Goal: Task Accomplishment & Management: Manage account settings

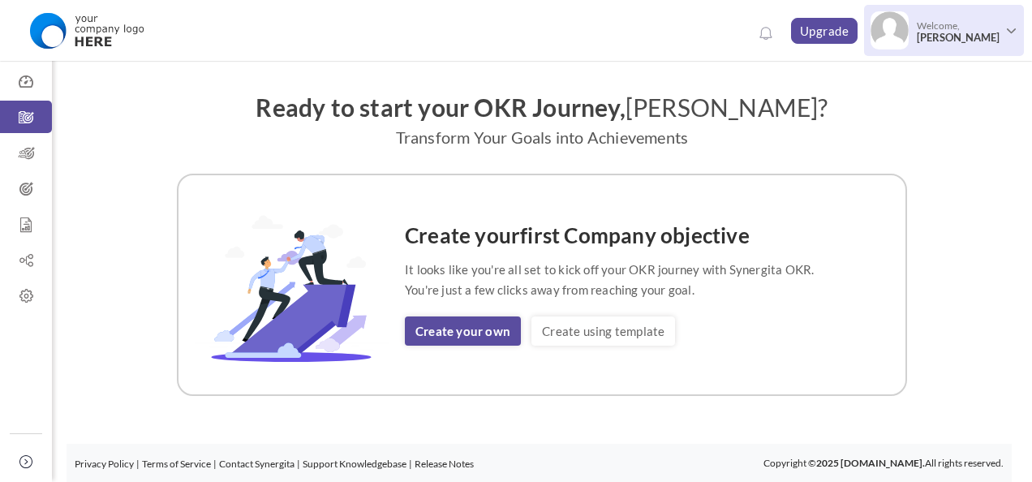
click at [944, 41] on span "[PERSON_NAME]" at bounding box center [958, 38] width 83 height 12
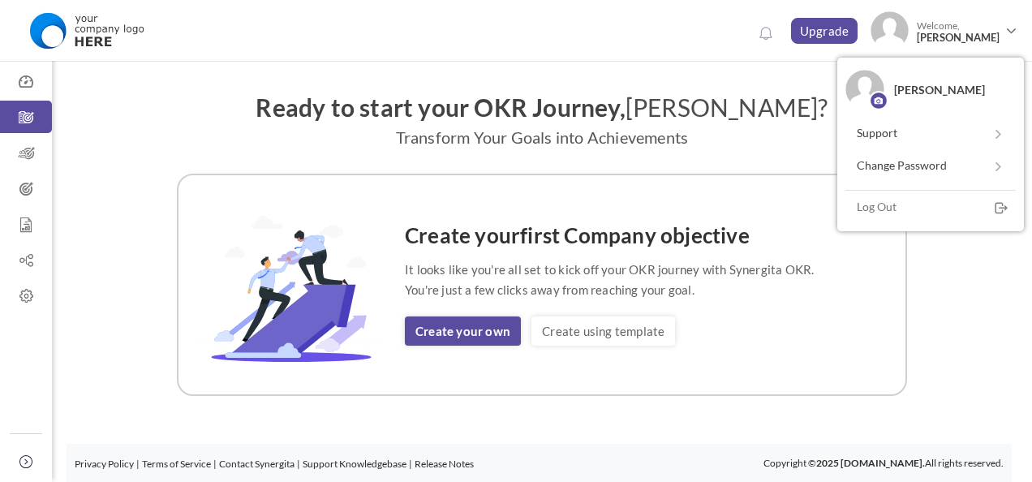
click at [831, 273] on div "Create your first Company objective It looks like you're all set to kick off yo…" at bounding box center [542, 285] width 730 height 222
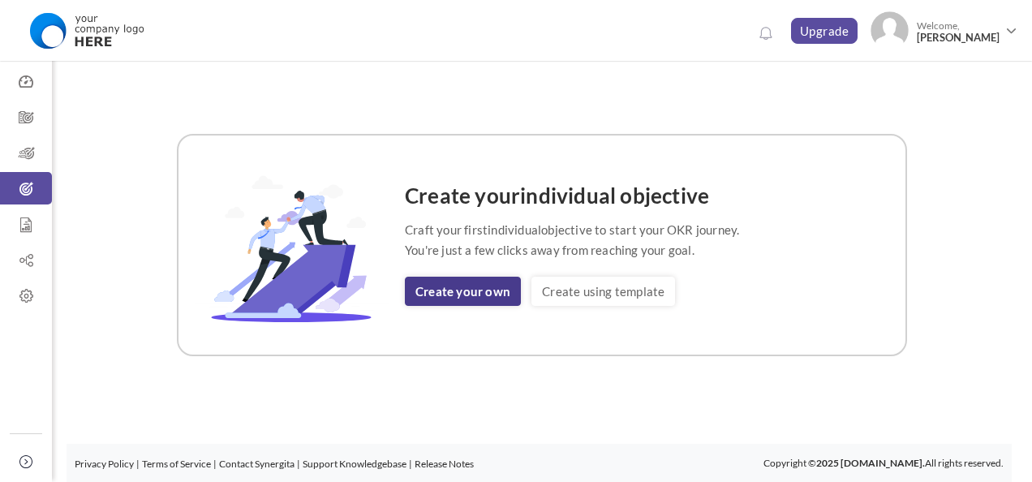
click at [494, 287] on link "Create your own" at bounding box center [463, 291] width 116 height 29
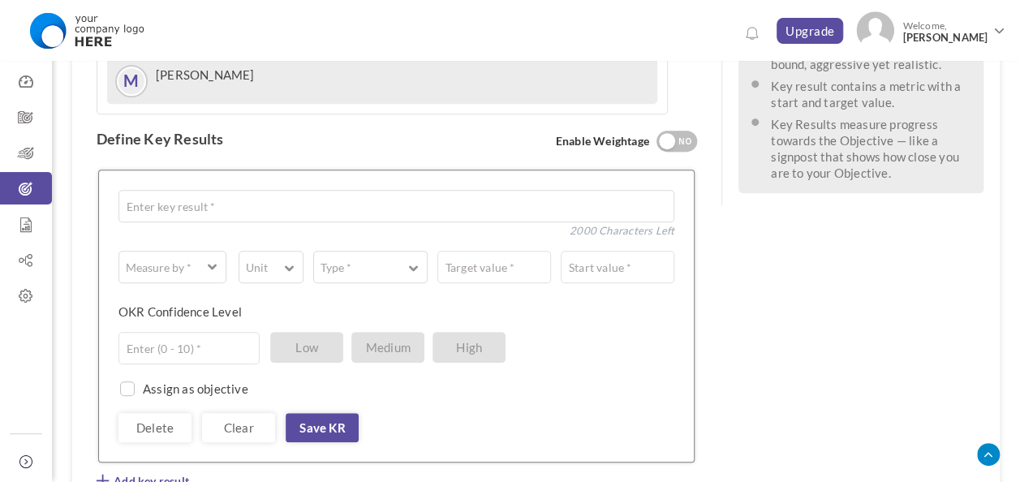
scroll to position [406, 0]
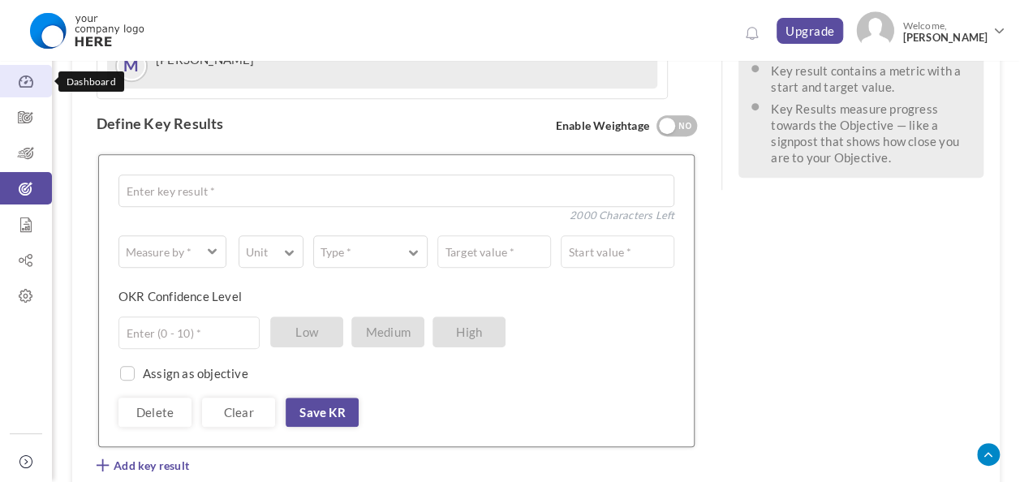
click at [24, 90] on link "Dashboard" at bounding box center [26, 81] width 52 height 32
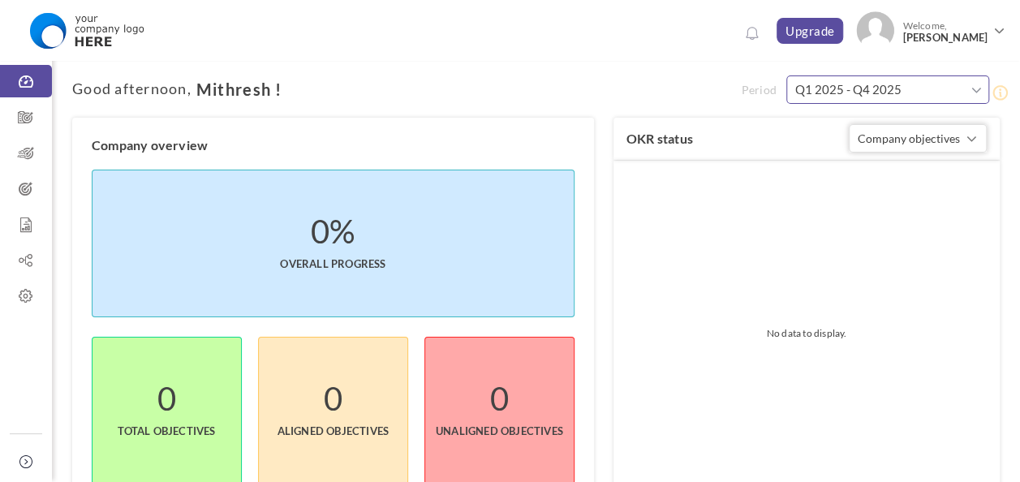
click at [935, 89] on input "Q1 2025 - Q4 2025" at bounding box center [887, 89] width 203 height 28
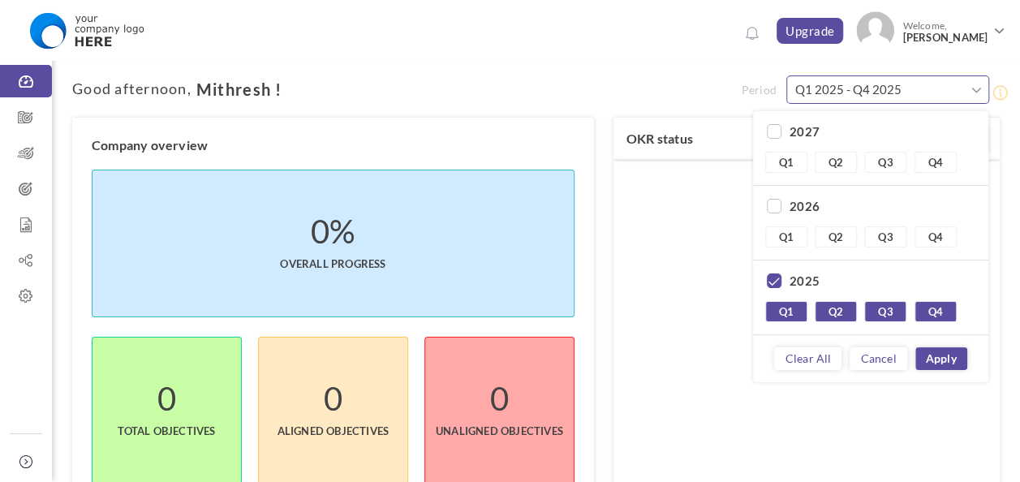
scroll to position [148, 0]
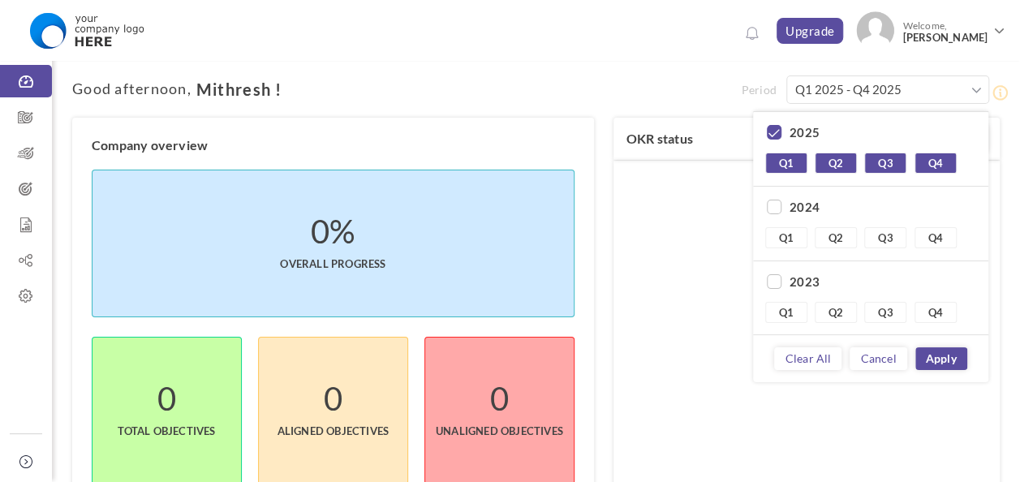
click at [678, 223] on label "No data to display." at bounding box center [806, 332] width 385 height 343
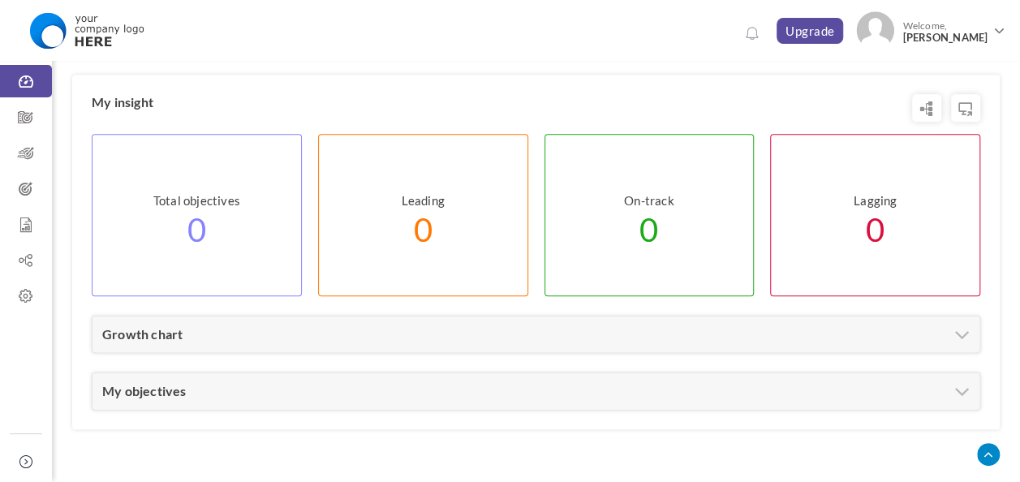
scroll to position [805, 0]
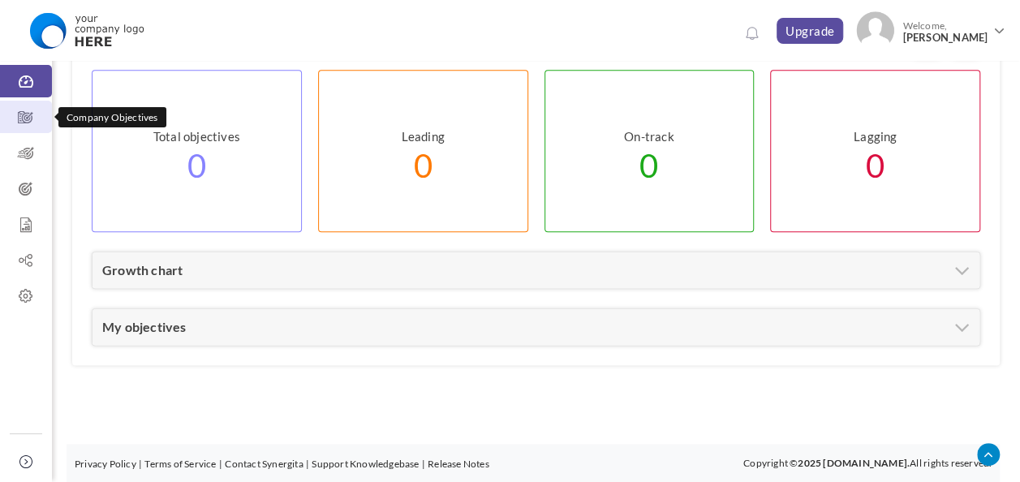
click at [24, 107] on link "Company Objectives" at bounding box center [26, 117] width 52 height 32
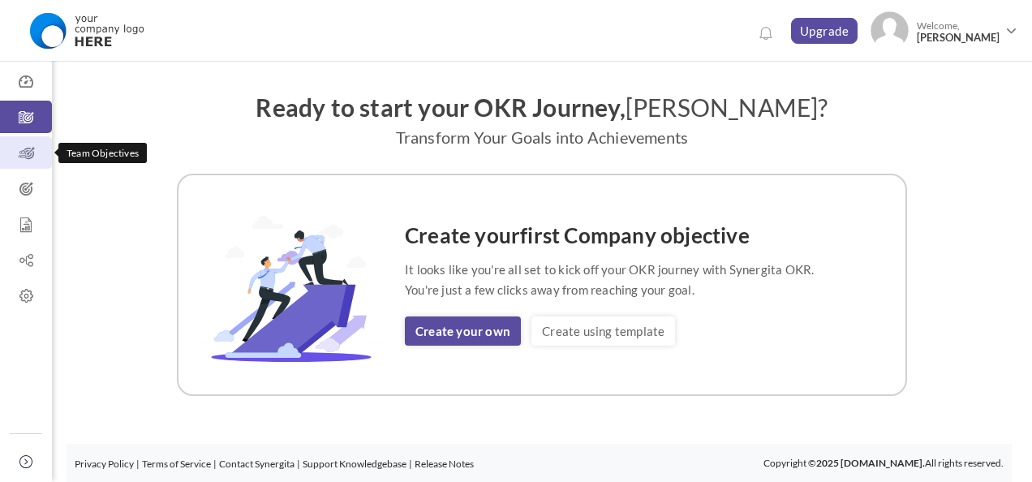
click at [33, 153] on icon at bounding box center [26, 153] width 52 height 16
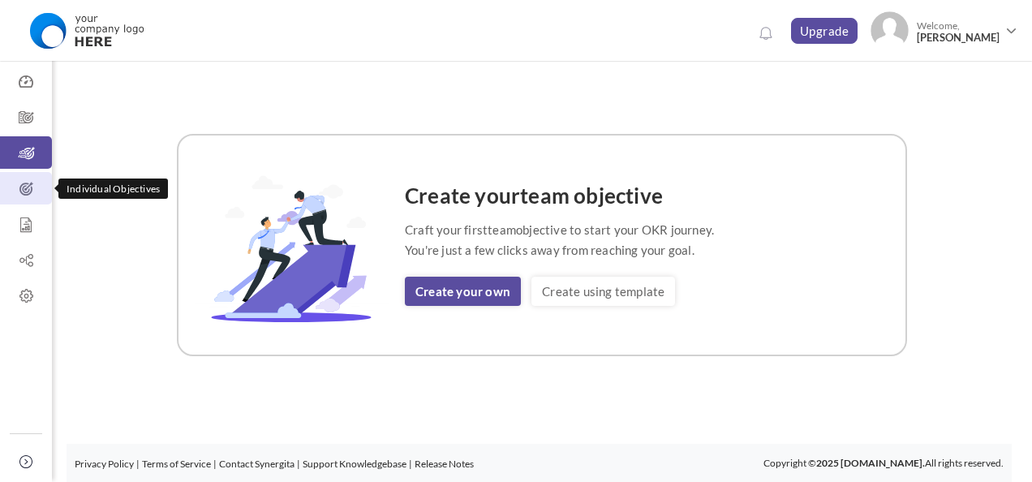
click at [35, 183] on icon at bounding box center [26, 189] width 52 height 16
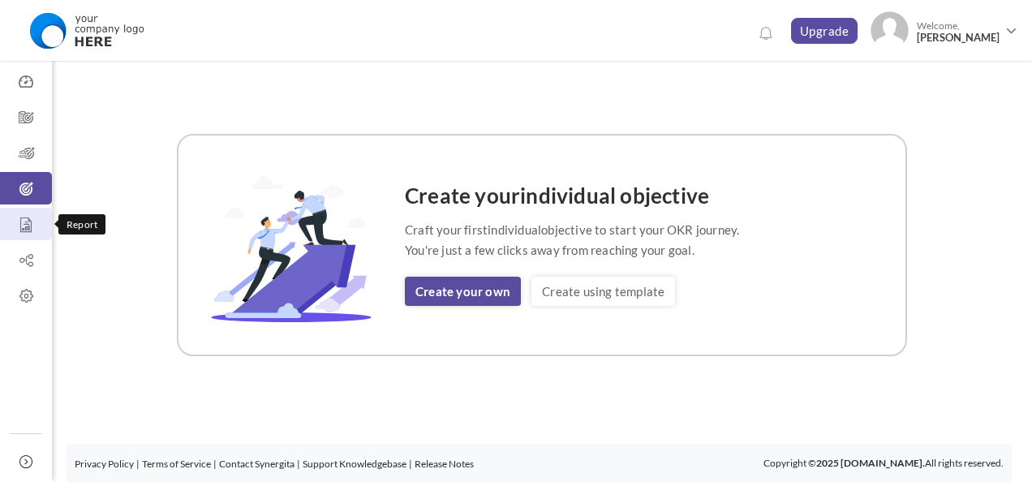
click at [26, 223] on icon at bounding box center [26, 225] width 52 height 16
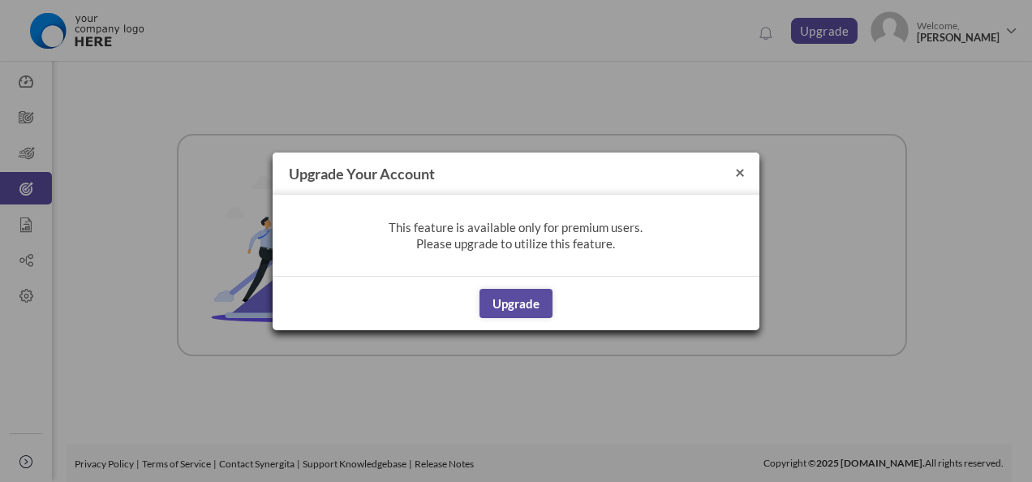
click at [738, 174] on button "×" at bounding box center [740, 171] width 10 height 17
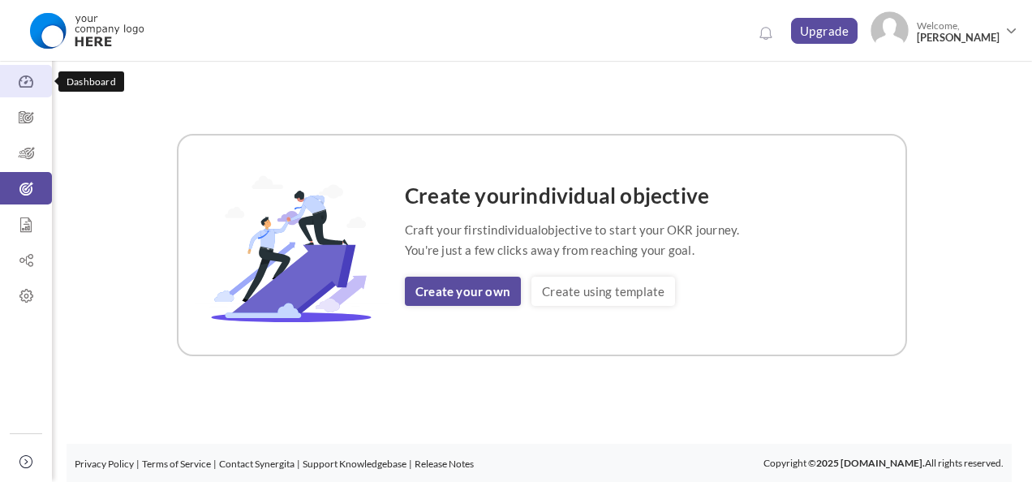
click at [29, 92] on link "Dashboard" at bounding box center [26, 81] width 52 height 32
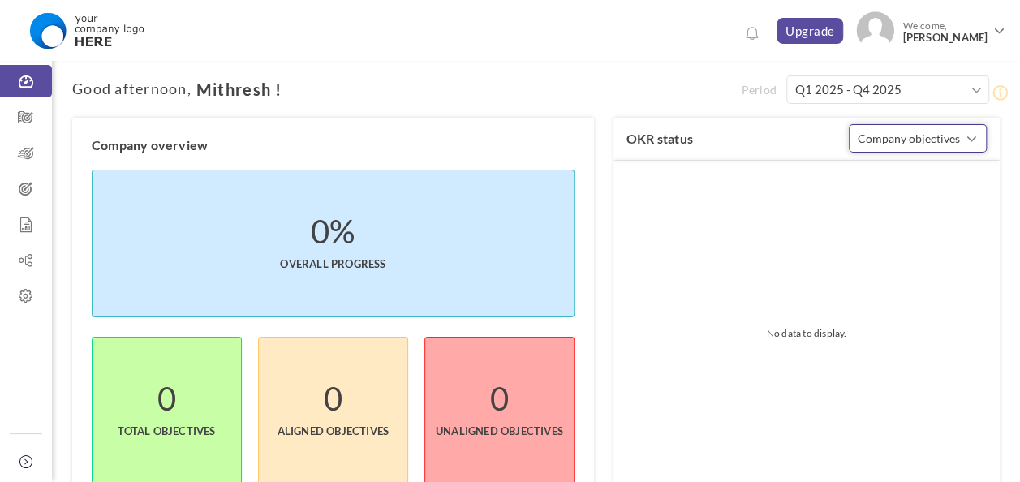
click at [894, 140] on span "Company objectives" at bounding box center [909, 138] width 102 height 14
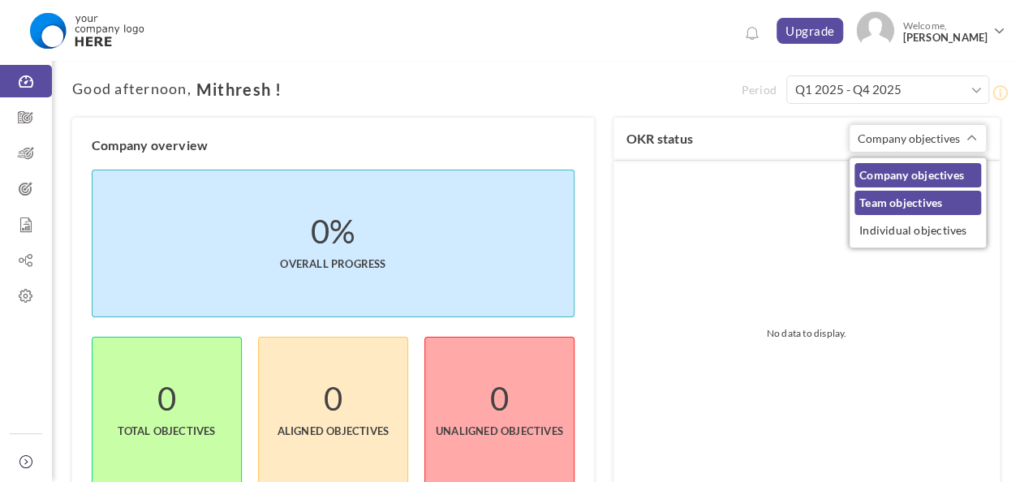
click at [870, 204] on link "Team objectives" at bounding box center [917, 203] width 127 height 24
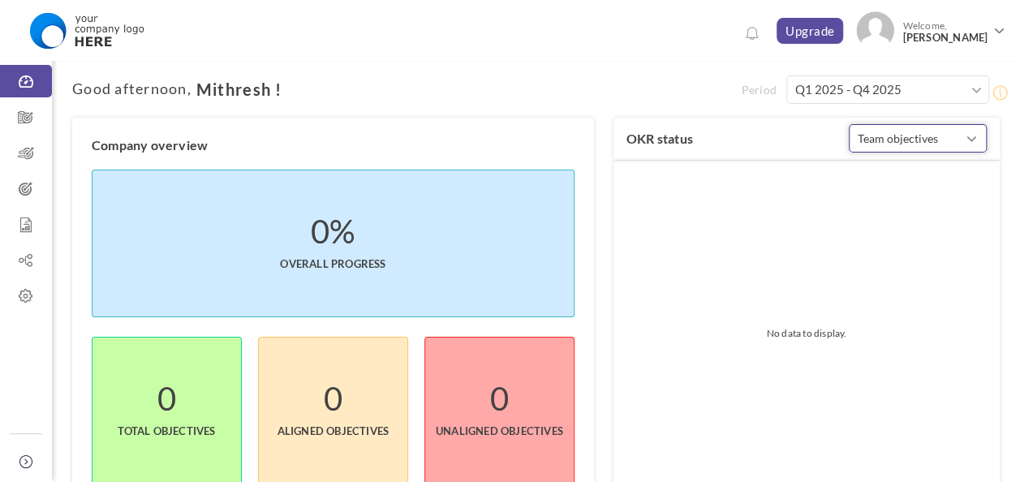
click at [897, 144] on span "Team objectives" at bounding box center [898, 138] width 80 height 14
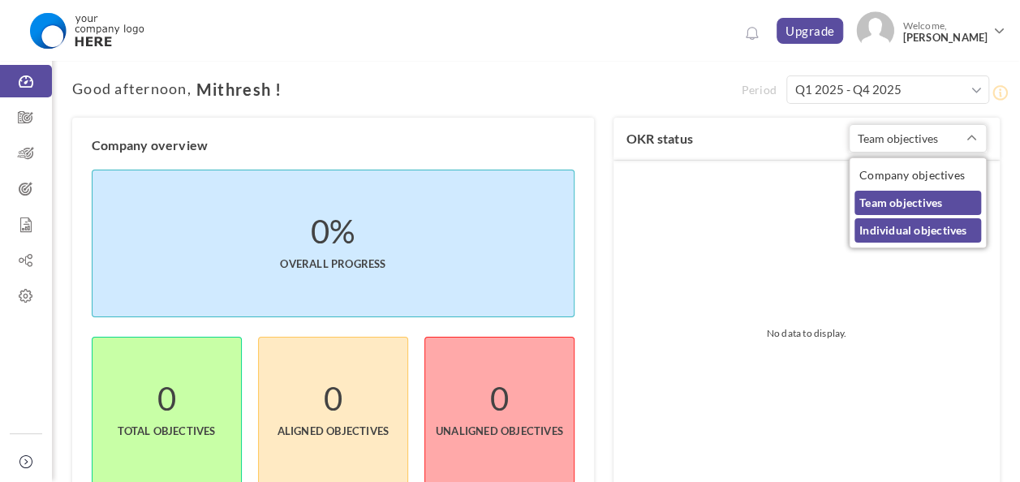
click at [872, 223] on link "Individual objectives" at bounding box center [917, 230] width 127 height 24
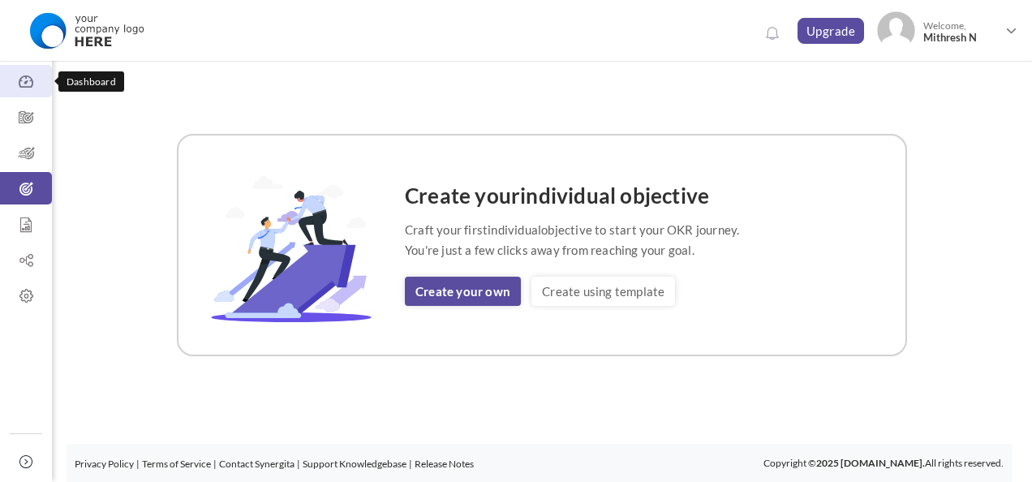
click at [23, 75] on icon at bounding box center [26, 82] width 52 height 16
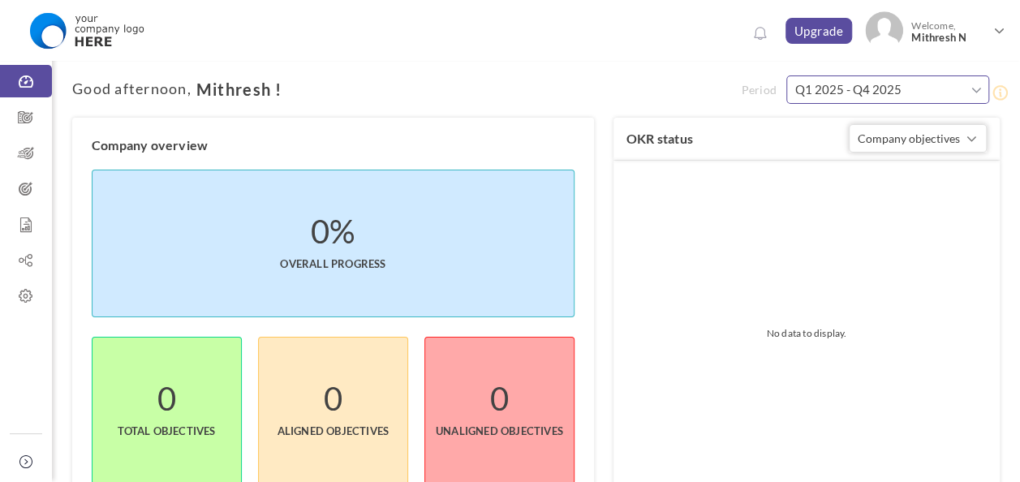
click at [945, 87] on input "Q1 2025 - Q4 2025" at bounding box center [887, 89] width 203 height 28
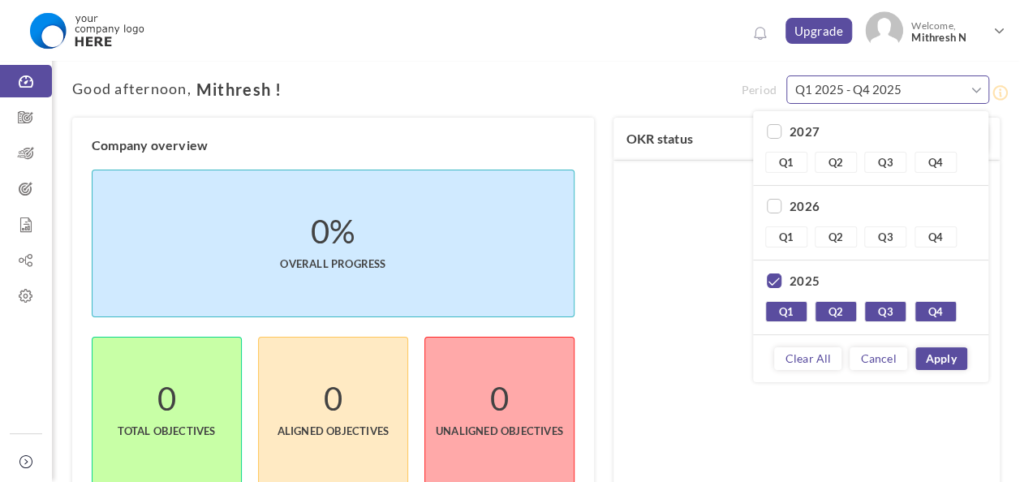
scroll to position [148, 0]
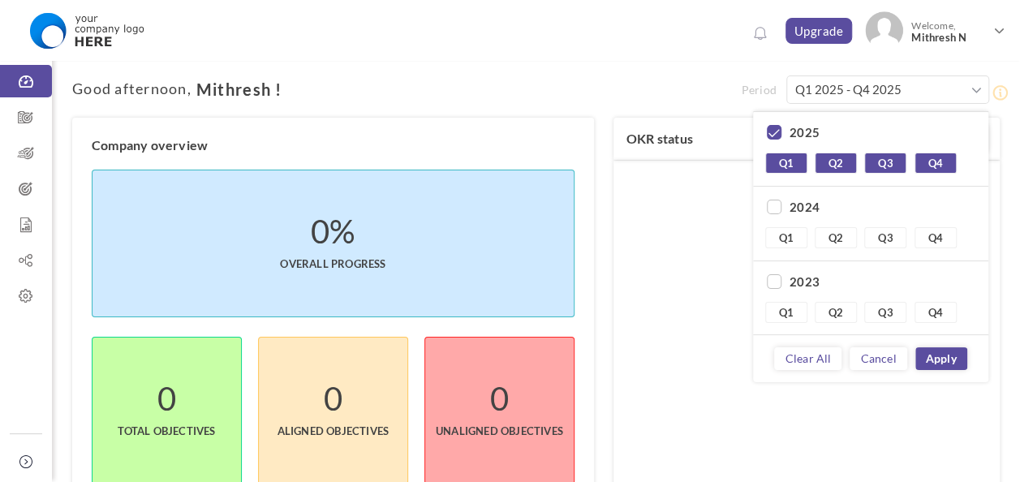
click at [790, 204] on label "2024" at bounding box center [804, 207] width 30 height 16
click at [776, 207] on input "checkbox" at bounding box center [774, 207] width 15 height 15
checkbox input "true"
type input "Q1 2024 - Q4 2025"
drag, startPoint x: 776, startPoint y: 127, endPoint x: 789, endPoint y: 148, distance: 25.2
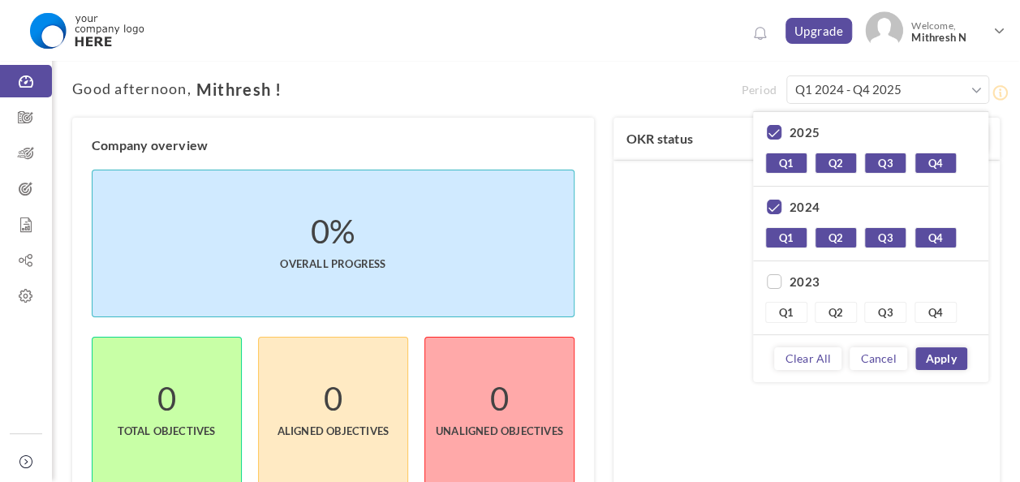
click at [776, 127] on input "checkbox" at bounding box center [774, 133] width 15 height 15
checkbox input "false"
type input "Q1 2024 - Q4 2024"
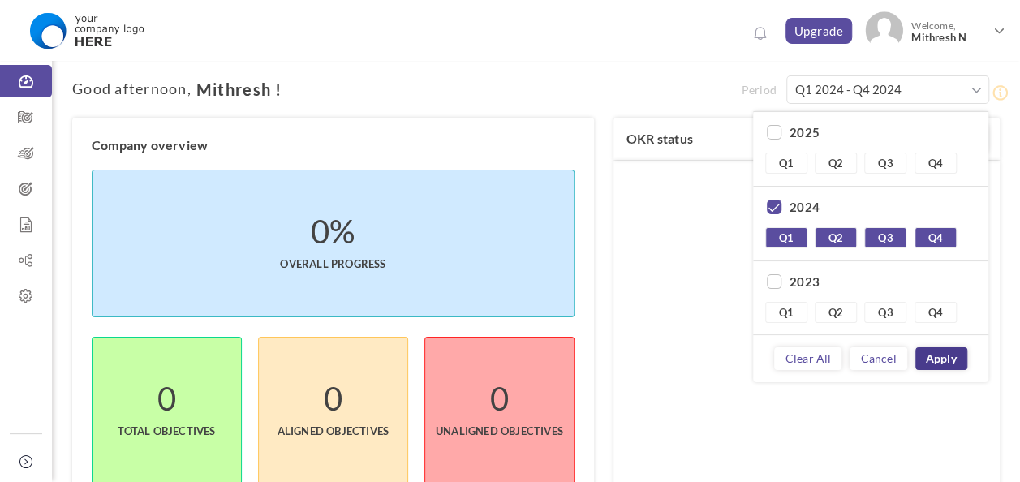
click at [943, 365] on link "Apply" at bounding box center [941, 358] width 52 height 23
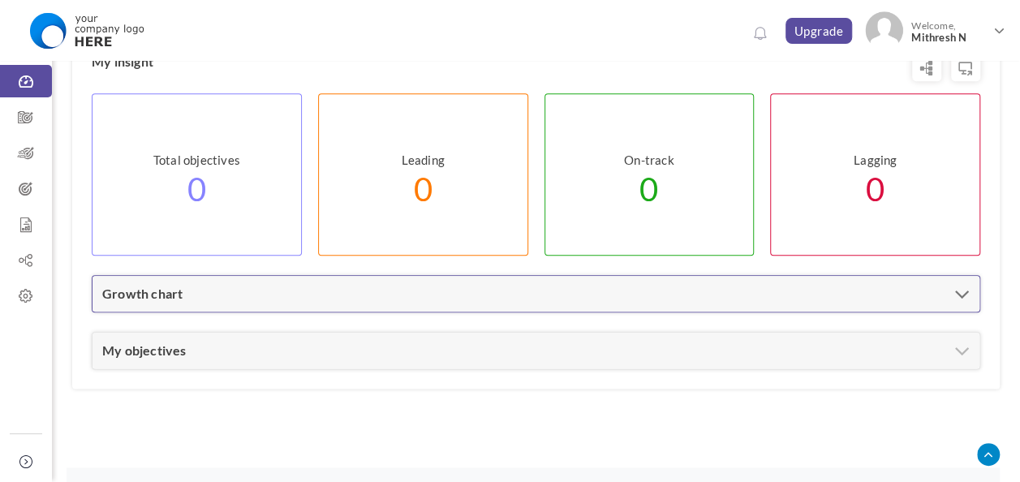
scroll to position [805, 0]
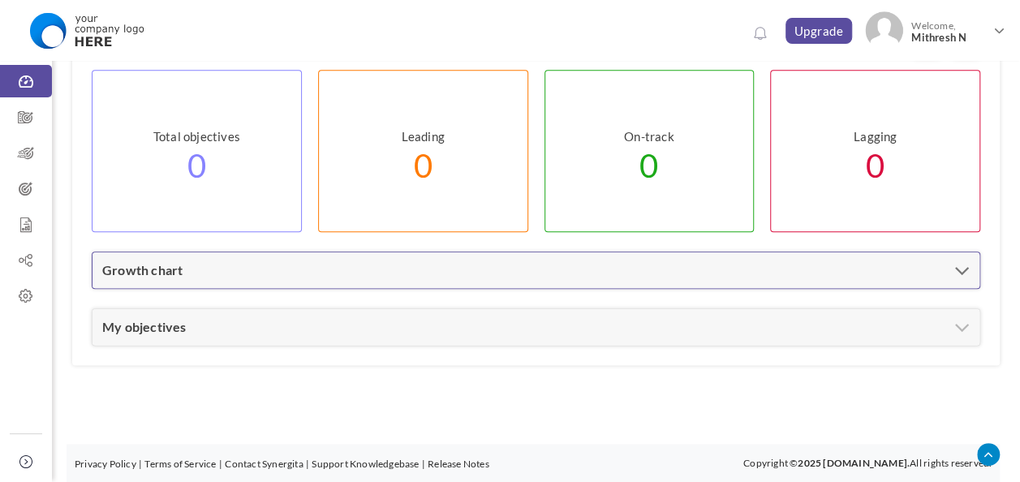
click at [672, 273] on div "Growth chart" at bounding box center [535, 270] width 887 height 36
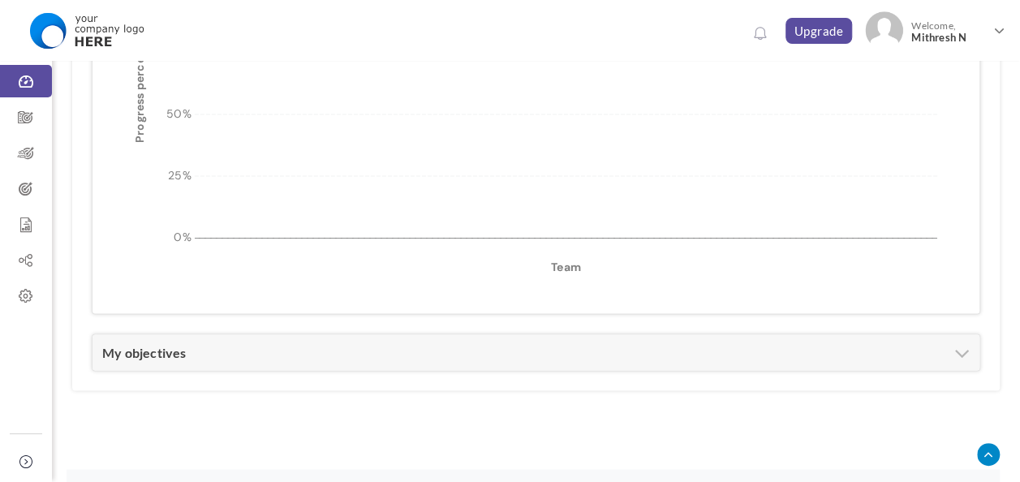
scroll to position [1261, 0]
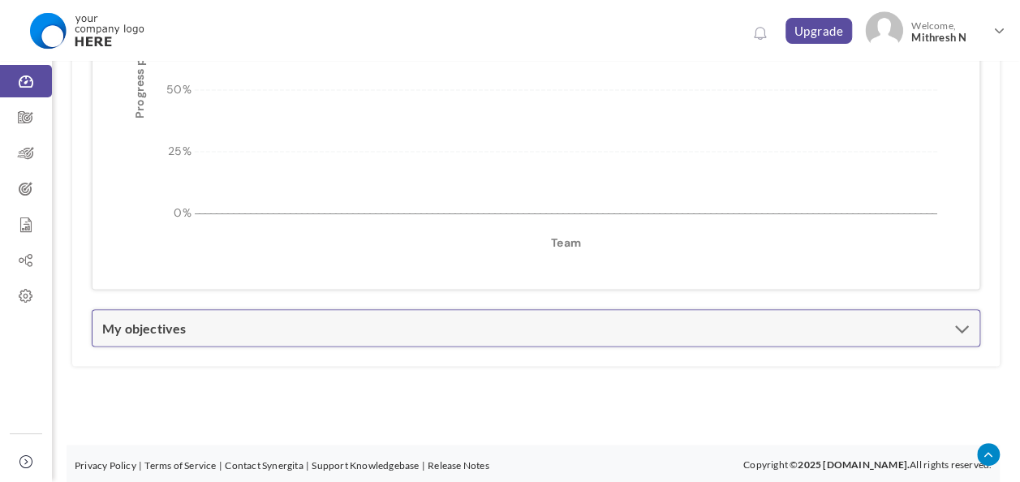
click at [725, 318] on div "My objectives" at bounding box center [535, 328] width 887 height 36
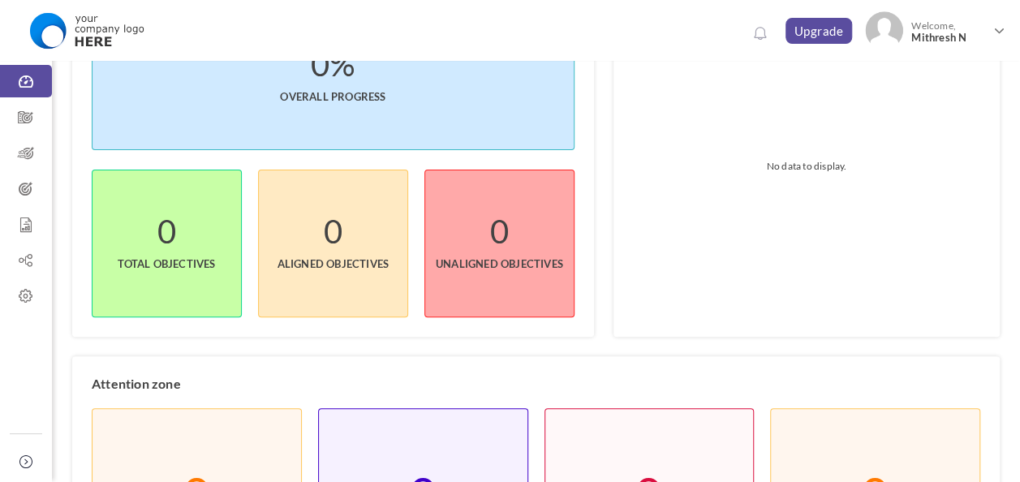
scroll to position [0, 0]
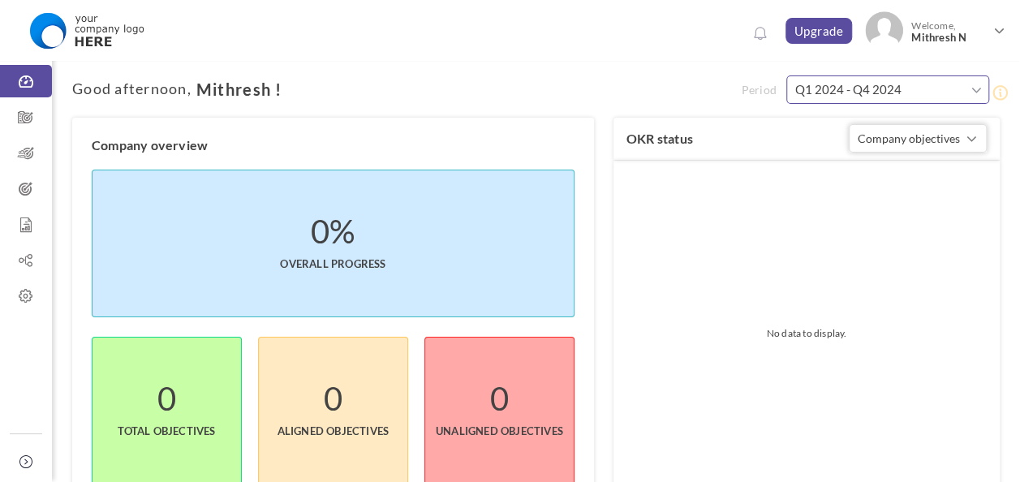
click at [936, 96] on input "Q1 2024 - Q4 2024" at bounding box center [887, 89] width 203 height 28
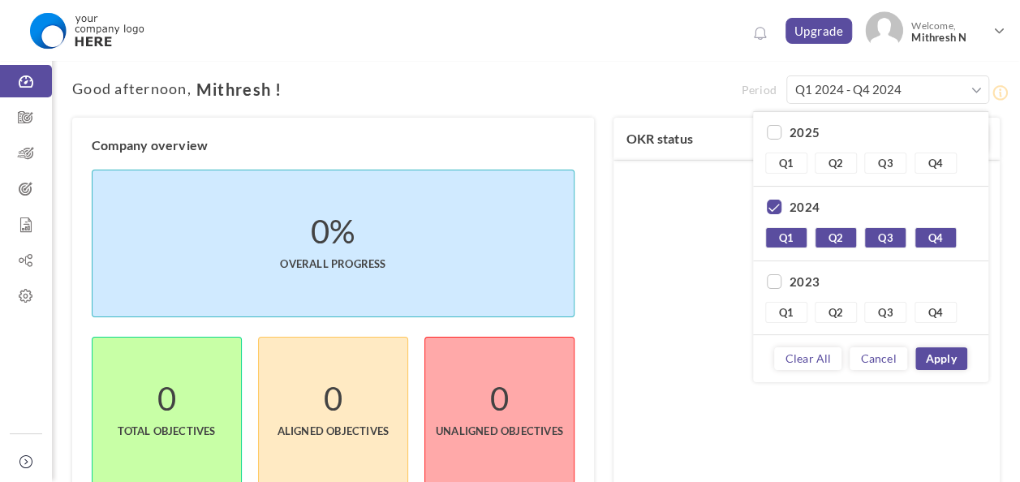
click at [785, 135] on div "2025" at bounding box center [870, 134] width 211 height 20
click at [776, 132] on input "checkbox" at bounding box center [774, 133] width 15 height 15
checkbox input "true"
type input "Q1 2024 - Q4 2025"
click at [770, 204] on input "checkbox" at bounding box center [774, 207] width 15 height 15
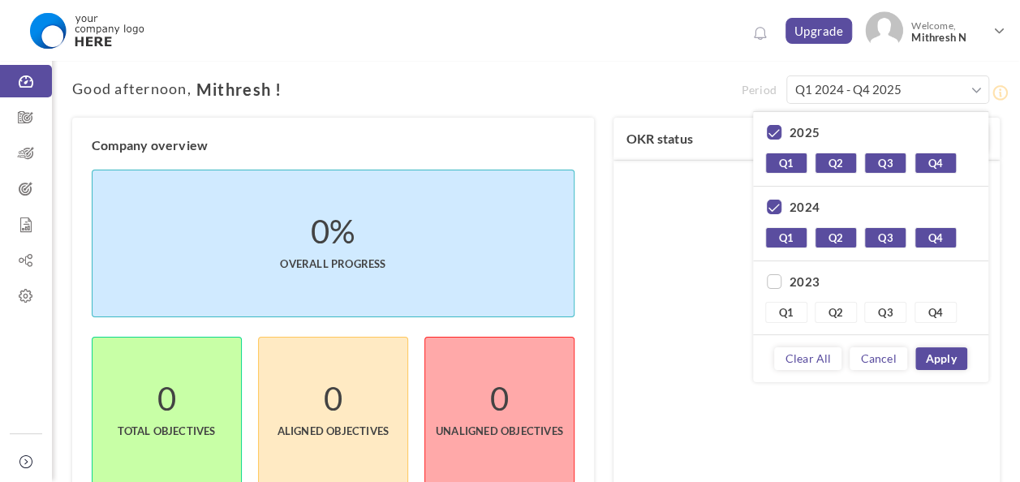
checkbox input "false"
type input "Q1 2025 - Q4 2025"
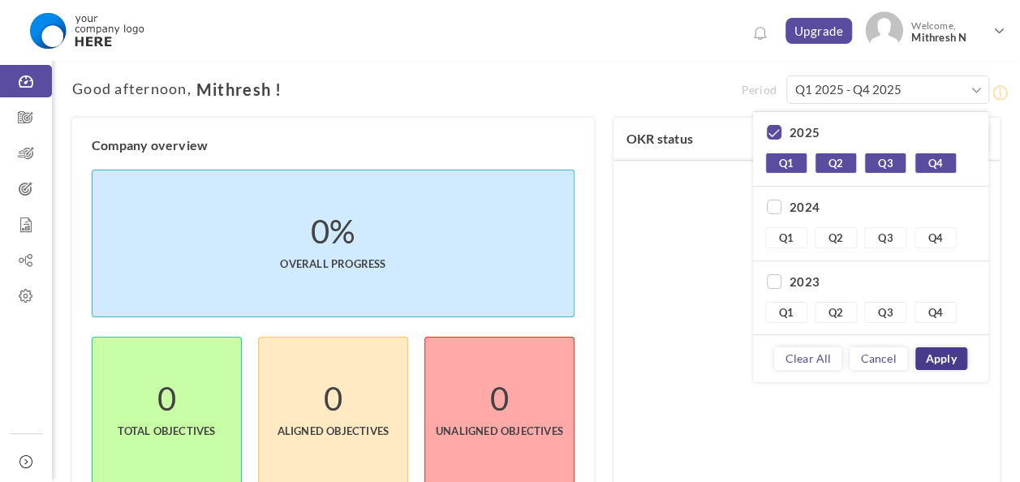
click at [943, 358] on link "Apply" at bounding box center [941, 358] width 52 height 23
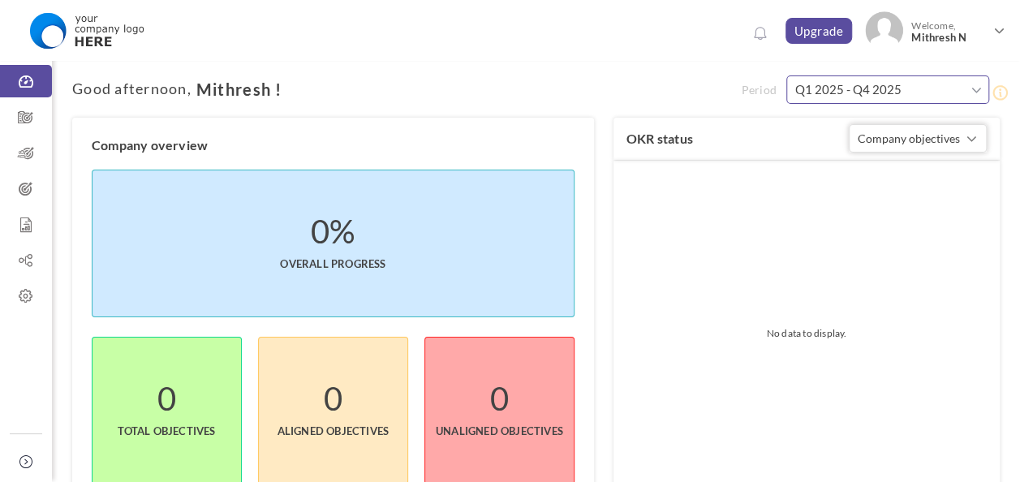
click at [982, 89] on input "Q1 2025 - Q4 2025" at bounding box center [887, 89] width 203 height 28
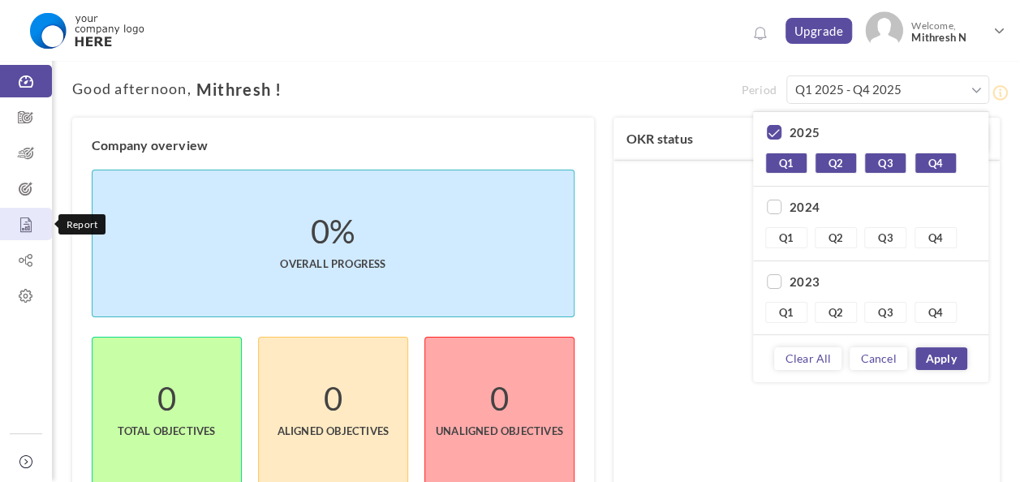
click at [26, 231] on icon at bounding box center [26, 225] width 52 height 16
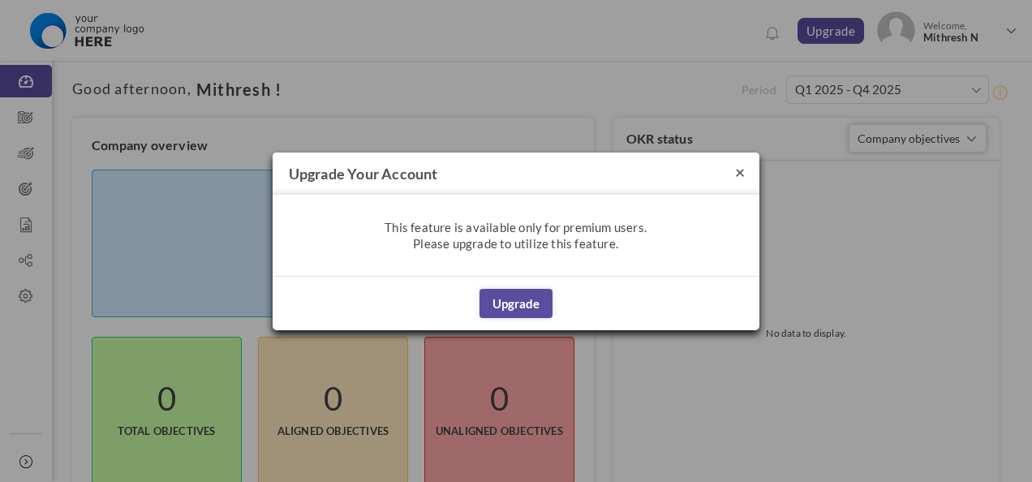
click at [743, 174] on button "×" at bounding box center [740, 171] width 10 height 17
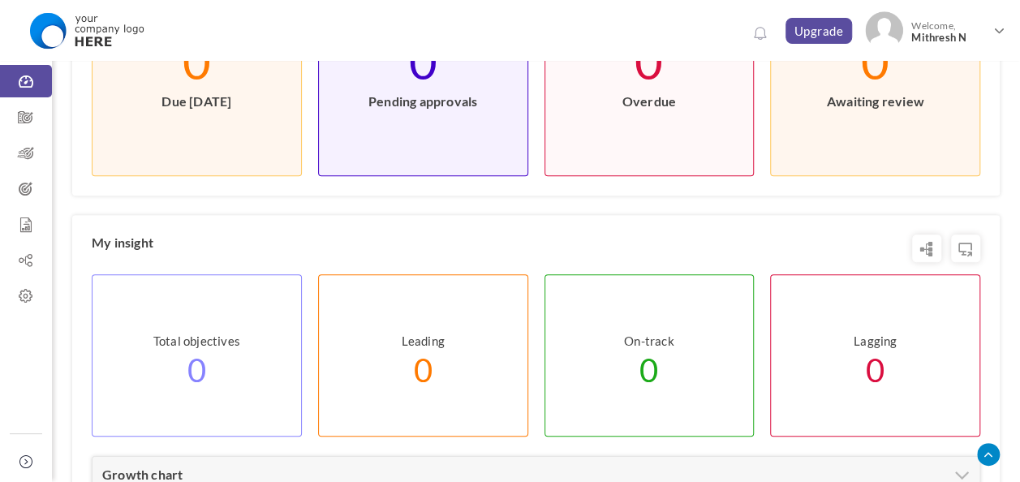
scroll to position [805, 0]
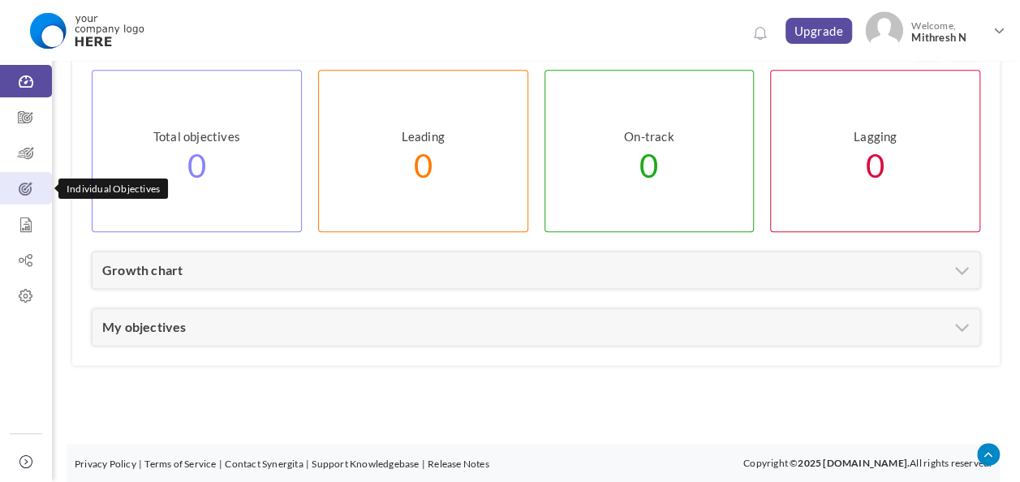
click at [28, 185] on icon at bounding box center [26, 189] width 52 height 16
